Goal: Use online tool/utility: Utilize a website feature to perform a specific function

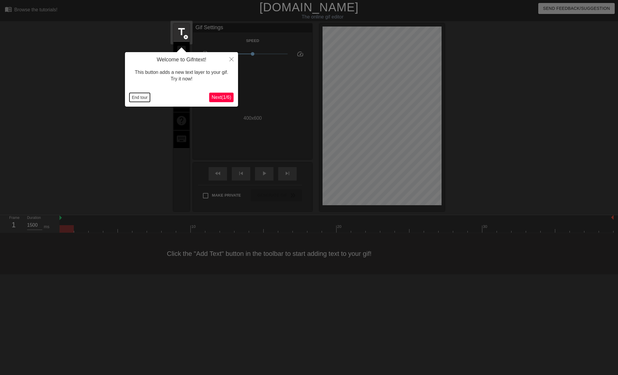
click at [142, 97] on button "End tour" at bounding box center [140, 97] width 21 height 9
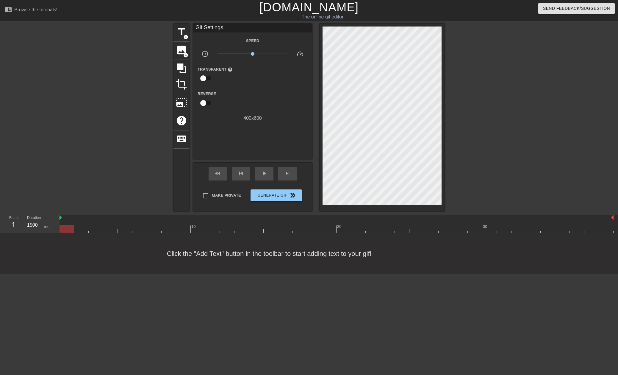
type input "60"
click at [602, 226] on div at bounding box center [337, 228] width 554 height 7
drag, startPoint x: 582, startPoint y: 229, endPoint x: 576, endPoint y: 229, distance: 6.0
click at [577, 229] on div at bounding box center [337, 228] width 554 height 7
click at [519, 231] on div at bounding box center [337, 228] width 554 height 7
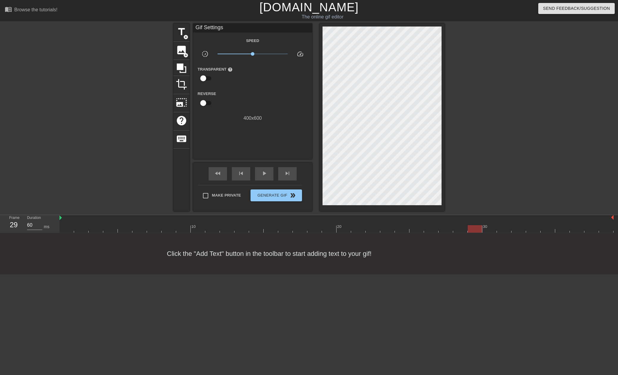
click at [477, 231] on div at bounding box center [337, 228] width 554 height 7
click at [499, 229] on div at bounding box center [337, 228] width 554 height 7
click at [515, 230] on div at bounding box center [337, 228] width 554 height 7
click at [538, 227] on div at bounding box center [337, 228] width 554 height 7
click at [565, 227] on div at bounding box center [337, 228] width 554 height 7
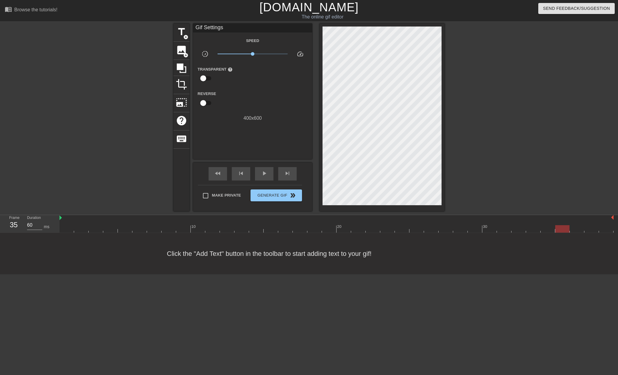
click at [582, 227] on div at bounding box center [337, 228] width 554 height 7
click at [537, 225] on div at bounding box center [337, 228] width 554 height 7
click at [509, 230] on div at bounding box center [337, 228] width 554 height 7
click at [503, 229] on div at bounding box center [504, 228] width 14 height 7
click at [492, 230] on div at bounding box center [337, 228] width 554 height 7
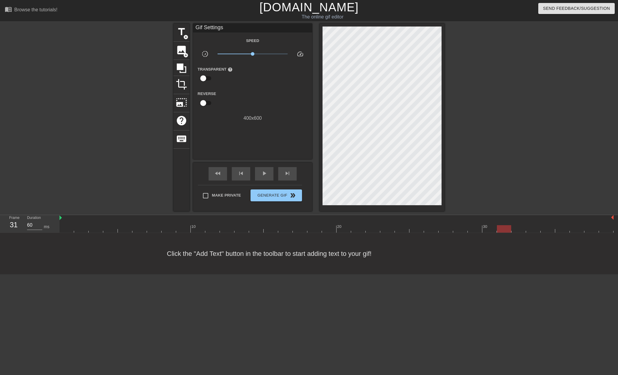
click at [503, 226] on div at bounding box center [337, 228] width 554 height 7
click at [506, 228] on div at bounding box center [504, 228] width 14 height 7
click at [524, 230] on div at bounding box center [337, 228] width 554 height 7
click at [539, 230] on div at bounding box center [337, 228] width 554 height 7
click at [551, 230] on div at bounding box center [337, 228] width 554 height 7
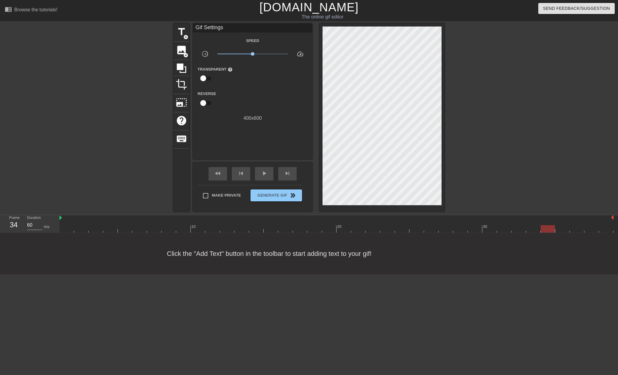
click at [568, 232] on div at bounding box center [337, 228] width 554 height 7
click at [578, 229] on div at bounding box center [337, 228] width 554 height 7
click at [561, 230] on div at bounding box center [337, 228] width 554 height 7
click at [548, 231] on div at bounding box center [337, 228] width 554 height 7
drag, startPoint x: 613, startPoint y: 218, endPoint x: 557, endPoint y: 221, distance: 56.1
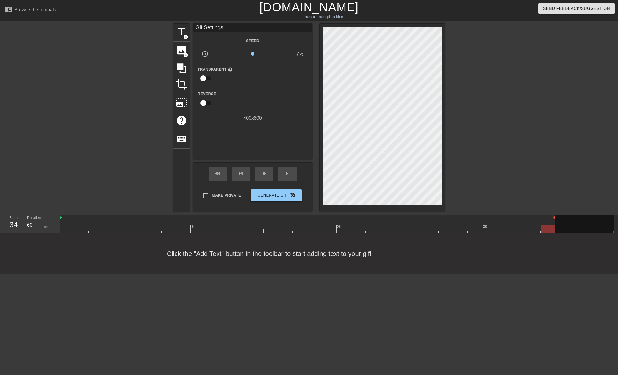
click at [557, 221] on div "10 20 30" at bounding box center [337, 224] width 554 height 18
click at [221, 193] on span "Make Private" at bounding box center [226, 195] width 29 height 6
click at [212, 193] on input "Make Private" at bounding box center [205, 195] width 13 height 13
checkbox input "true"
click at [261, 175] on span "play_arrow" at bounding box center [264, 173] width 7 height 7
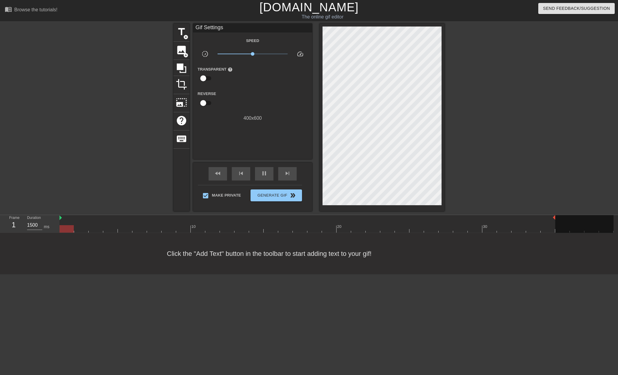
type input "60"
click at [279, 192] on span "Generate Gif double_arrow" at bounding box center [276, 195] width 47 height 7
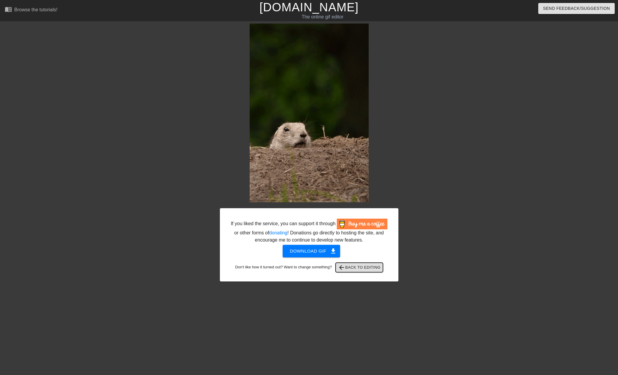
click at [350, 268] on span "arrow_back Back to Editing" at bounding box center [359, 267] width 43 height 7
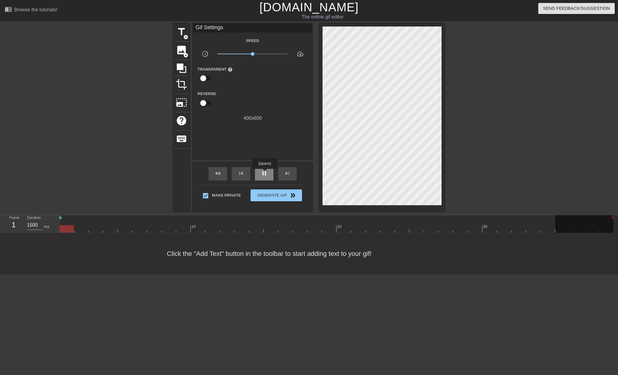
click at [264, 173] on span "pause" at bounding box center [264, 173] width 7 height 7
click at [183, 35] on span "title" at bounding box center [181, 31] width 11 height 11
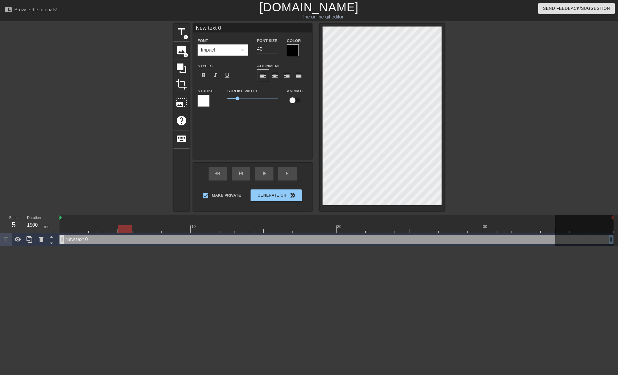
type input "60"
drag, startPoint x: 62, startPoint y: 240, endPoint x: 152, endPoint y: 236, distance: 90.0
drag, startPoint x: 215, startPoint y: 24, endPoint x: 193, endPoint y: 29, distance: 22.4
click at [172, 21] on div "menu_book Browse the tutorials! [DOMAIN_NAME] The online gif editor Send Feedba…" at bounding box center [309, 123] width 618 height 246
type input "h"
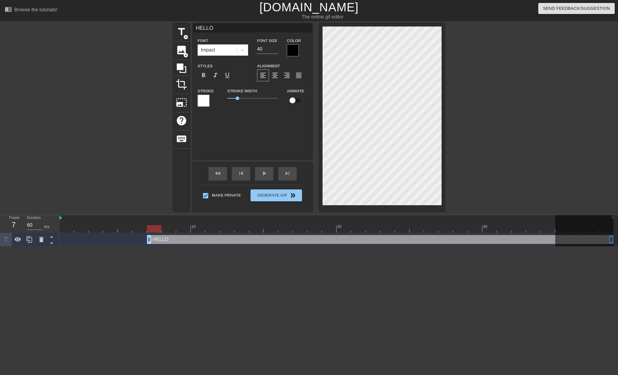
type input "HELLO"
click at [291, 49] on div at bounding box center [293, 50] width 12 height 12
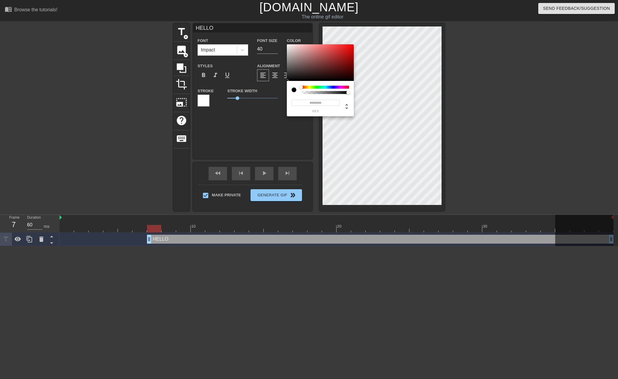
type input "0"
drag, startPoint x: 345, startPoint y: 93, endPoint x: 287, endPoint y: 96, distance: 58.4
click at [287, 95] on div "0 r 0 g 0 b 0 a" at bounding box center [309, 189] width 618 height 379
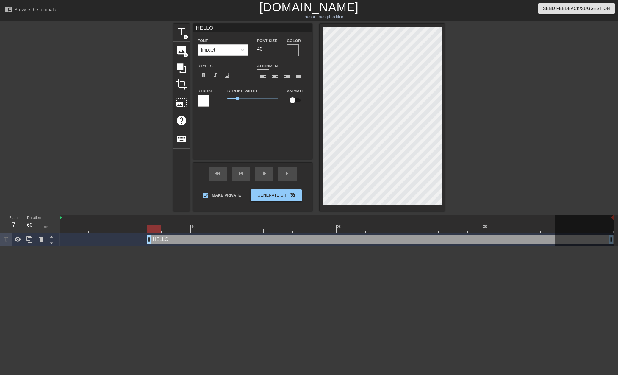
click at [292, 48] on div at bounding box center [293, 50] width 12 height 12
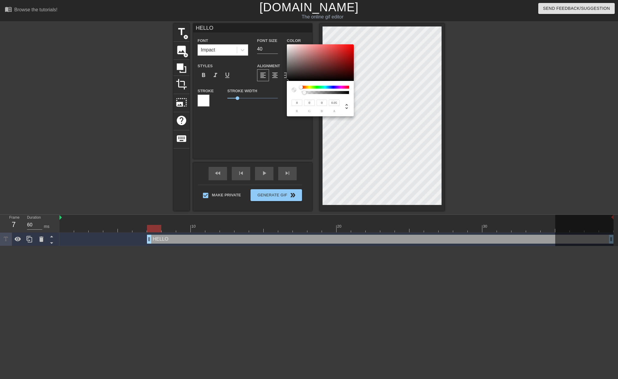
drag, startPoint x: 301, startPoint y: 93, endPoint x: 304, endPoint y: 93, distance: 3.0
click at [304, 93] on div at bounding box center [305, 93] width 4 height 4
type input "1"
drag, startPoint x: 304, startPoint y: 93, endPoint x: 364, endPoint y: 92, distance: 59.9
click at [364, 92] on div "0 r 0 g 0 b 1 a" at bounding box center [309, 189] width 618 height 379
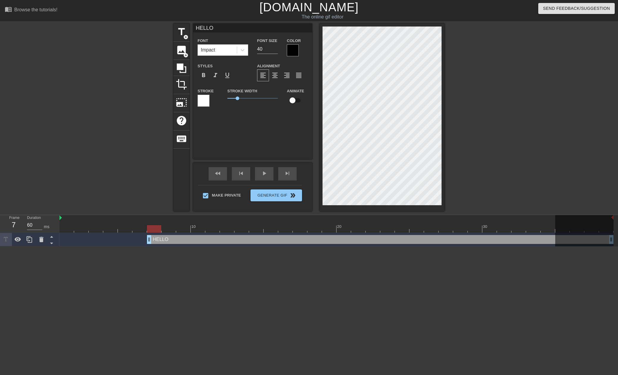
click at [207, 99] on div at bounding box center [204, 101] width 12 height 12
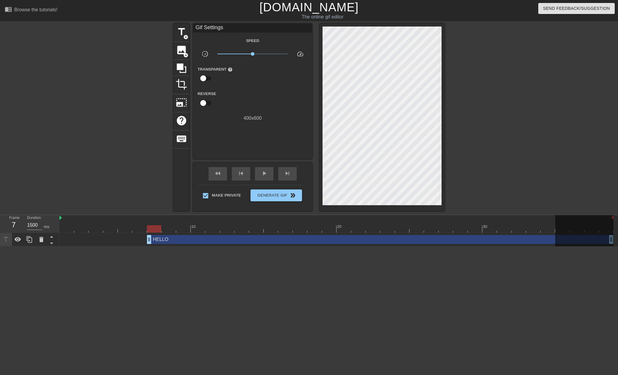
click at [66, 229] on div at bounding box center [337, 228] width 554 height 7
click at [260, 172] on div "play_arrow" at bounding box center [264, 173] width 18 height 13
type input "60"
click at [285, 196] on span "Generate Gif double_arrow" at bounding box center [276, 195] width 47 height 7
